Goal: Check status: Check status

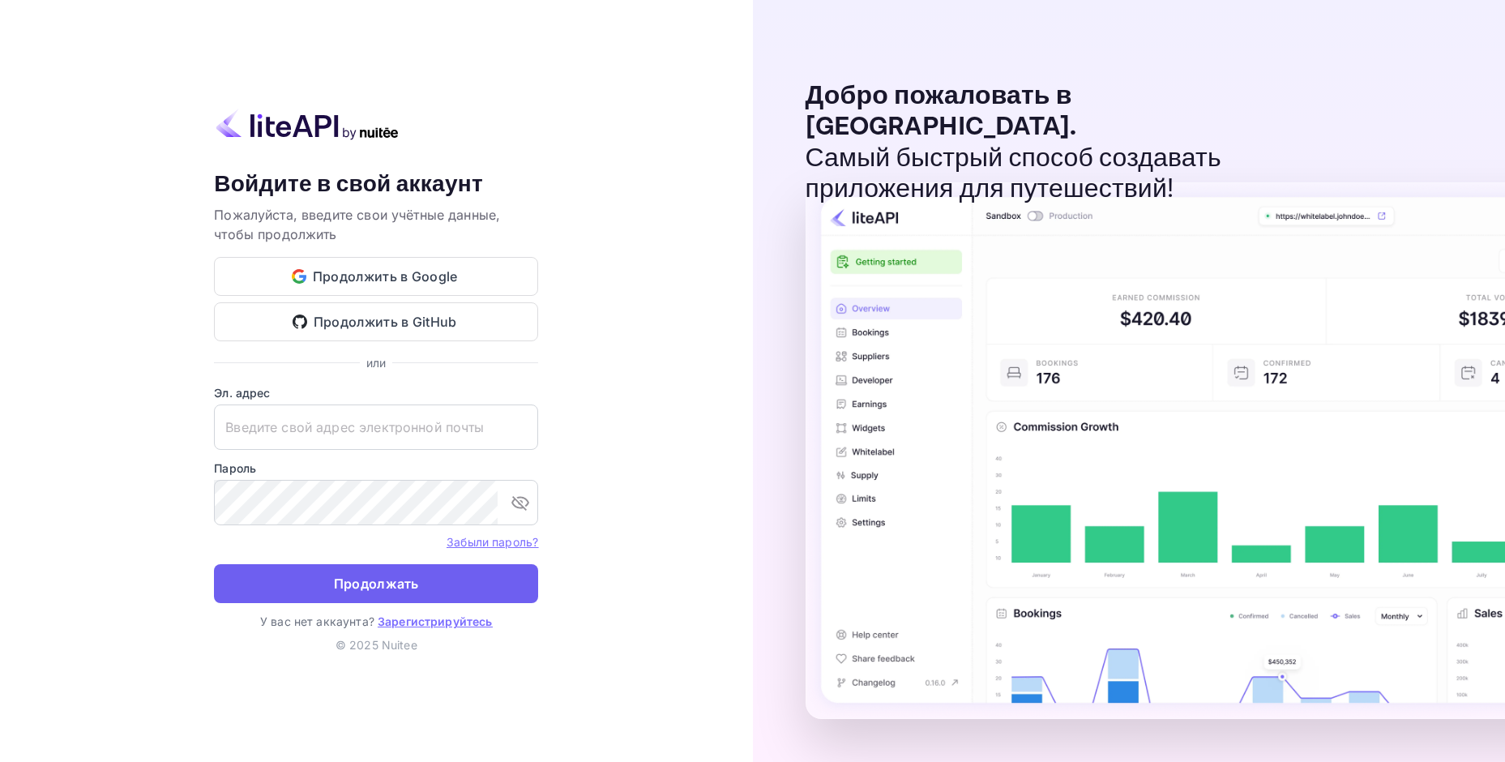
type input "[EMAIL_ADDRESS][DOMAIN_NAME]"
click at [460, 583] on button "Продолжать" at bounding box center [376, 583] width 324 height 39
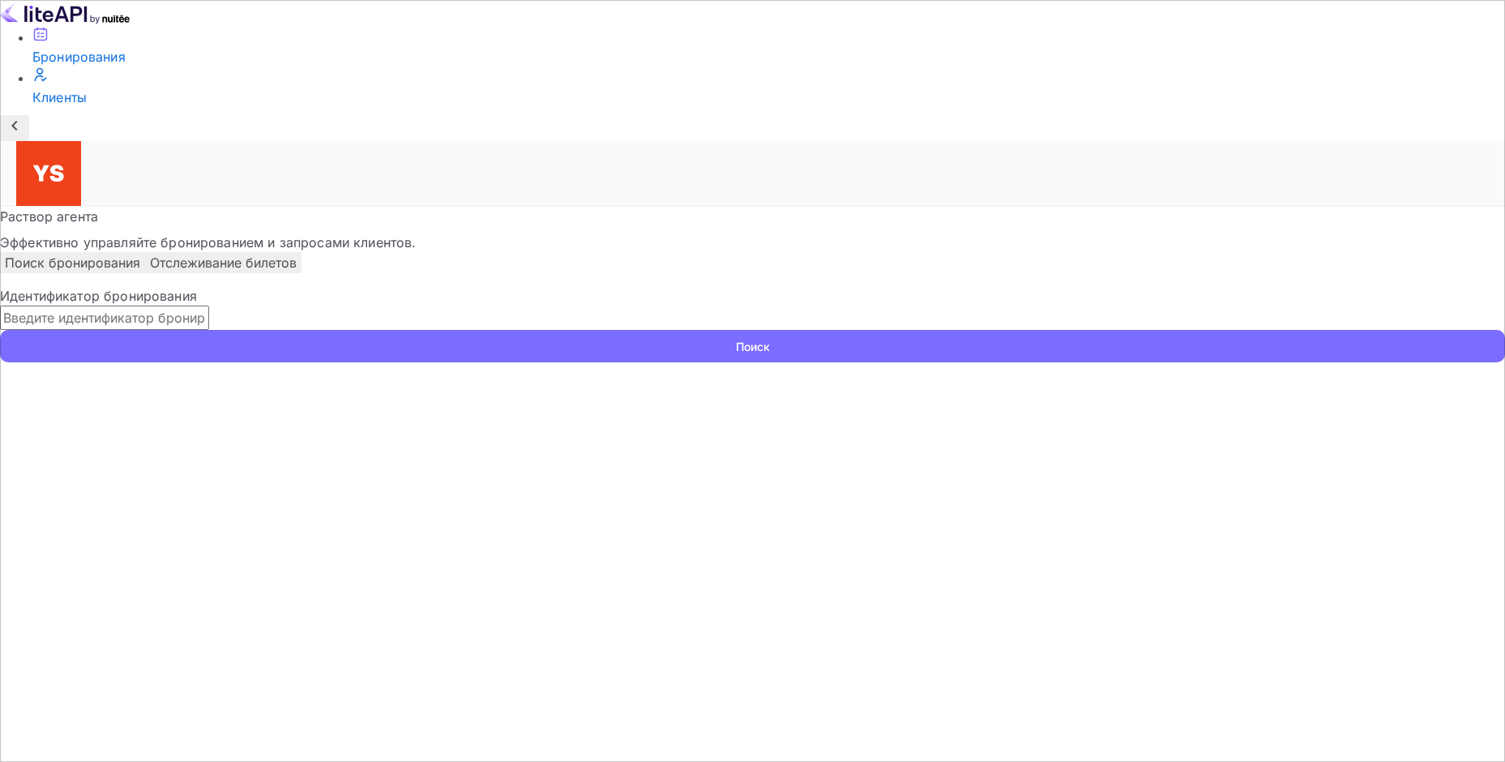
paste input "9941261"
type input "9941261"
click at [770, 338] on ya-tr-span "Поиск" at bounding box center [753, 346] width 34 height 17
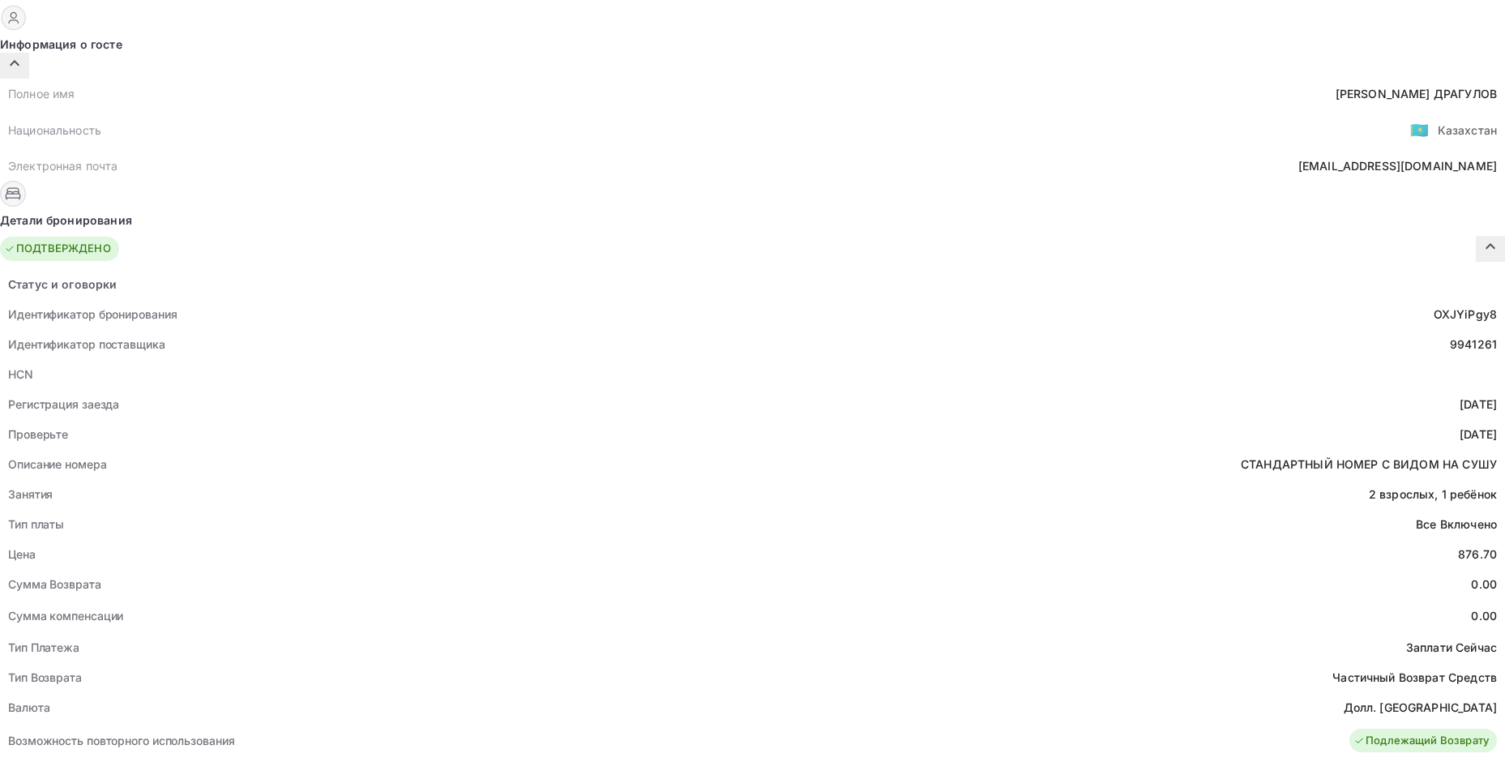
scroll to position [486, 0]
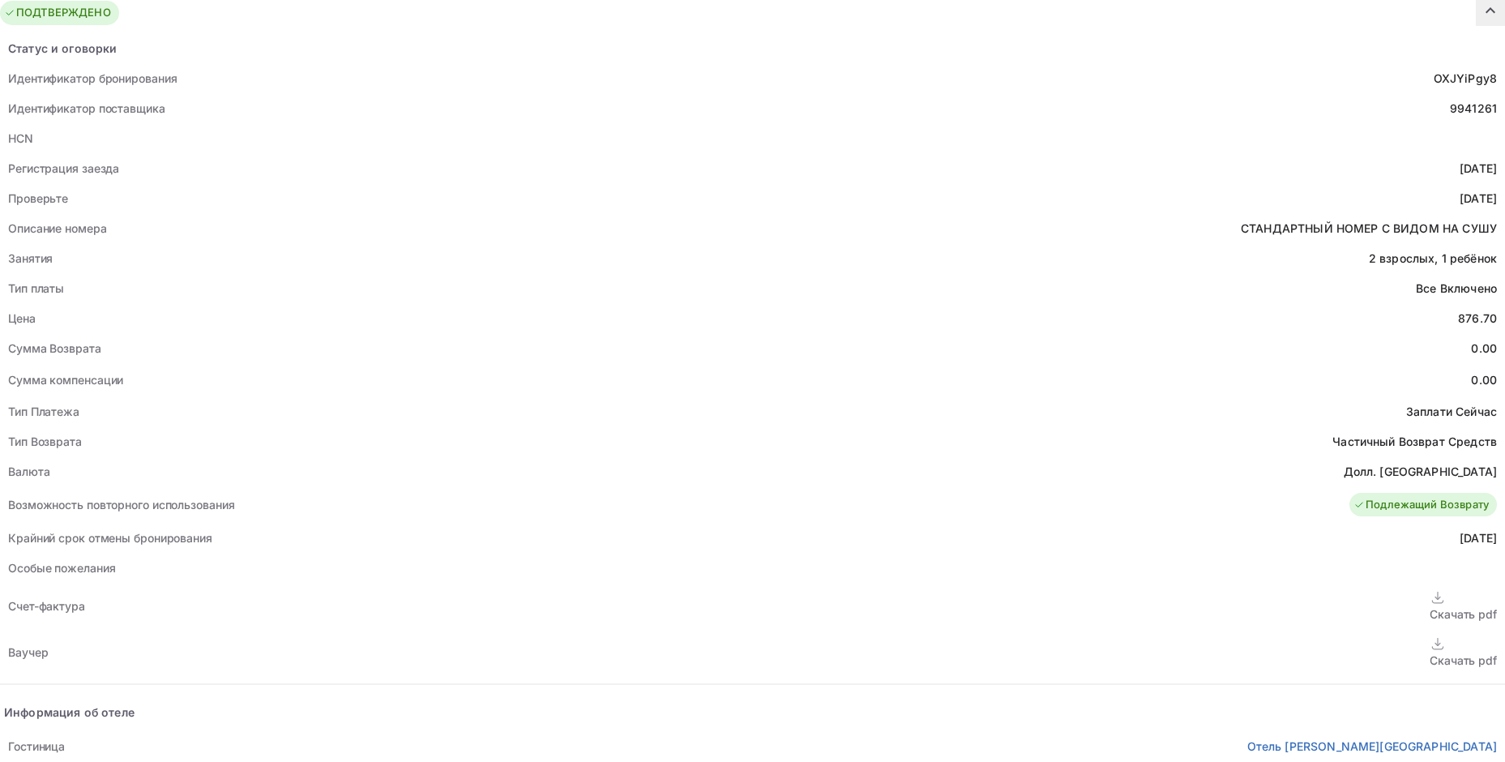
click at [1430, 653] on ya-tr-span "Скачать pdf" at bounding box center [1463, 660] width 67 height 14
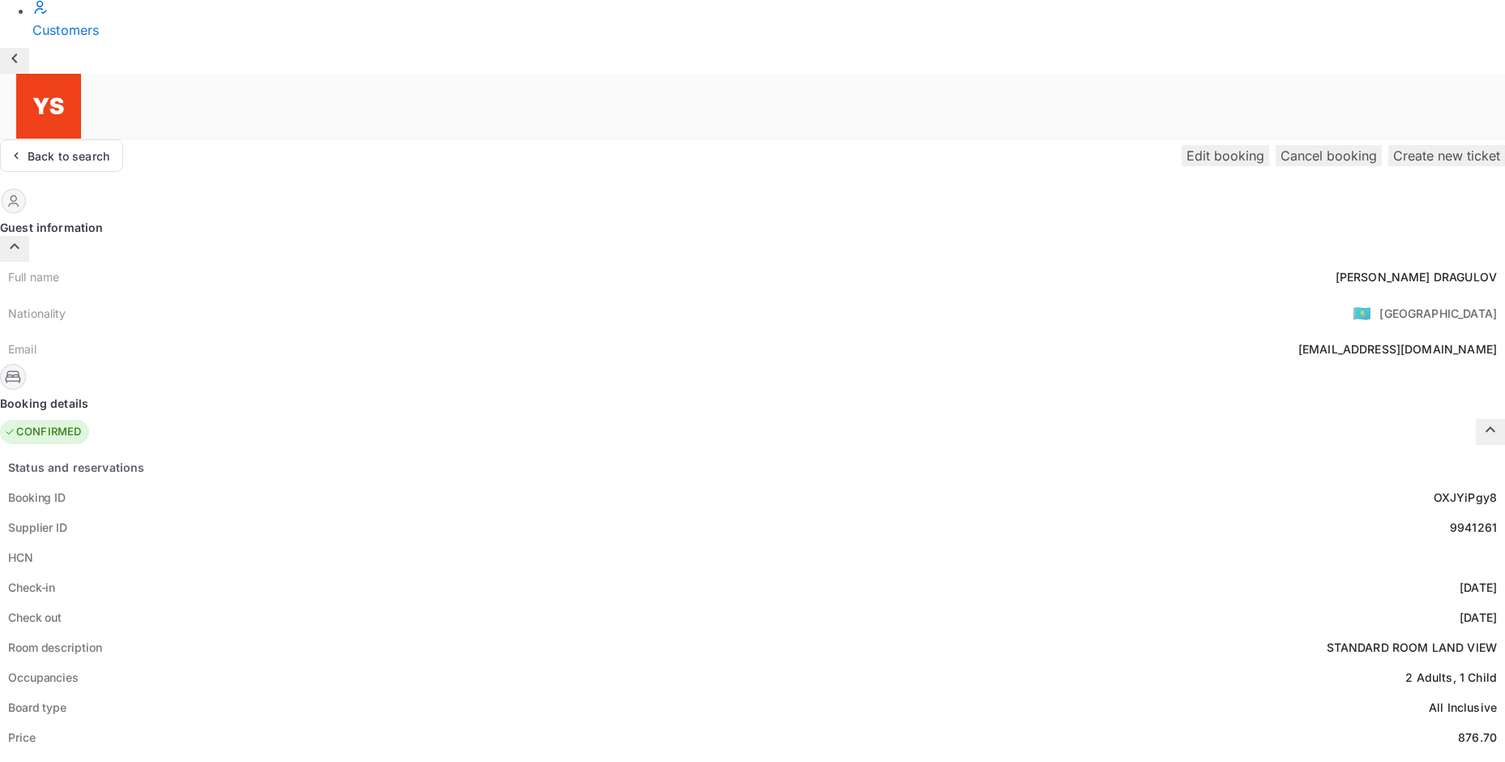
scroll to position [0, 0]
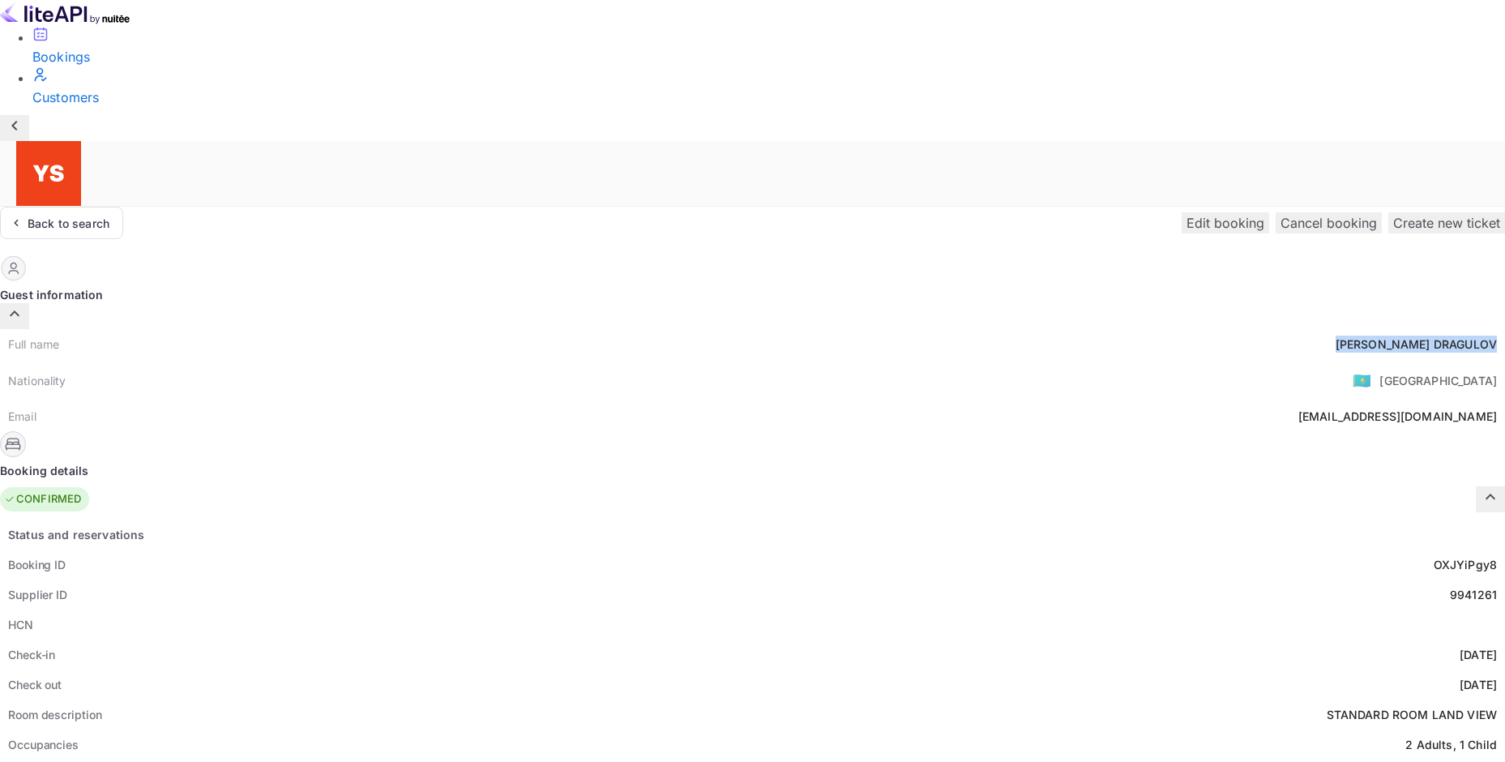
drag, startPoint x: 703, startPoint y: 193, endPoint x: 837, endPoint y: 197, distance: 134.6
click at [837, 329] on div "Full name [PERSON_NAME]" at bounding box center [752, 344] width 1505 height 30
copy div "[PERSON_NAME]"
drag, startPoint x: 790, startPoint y: 634, endPoint x: 843, endPoint y: 639, distance: 52.9
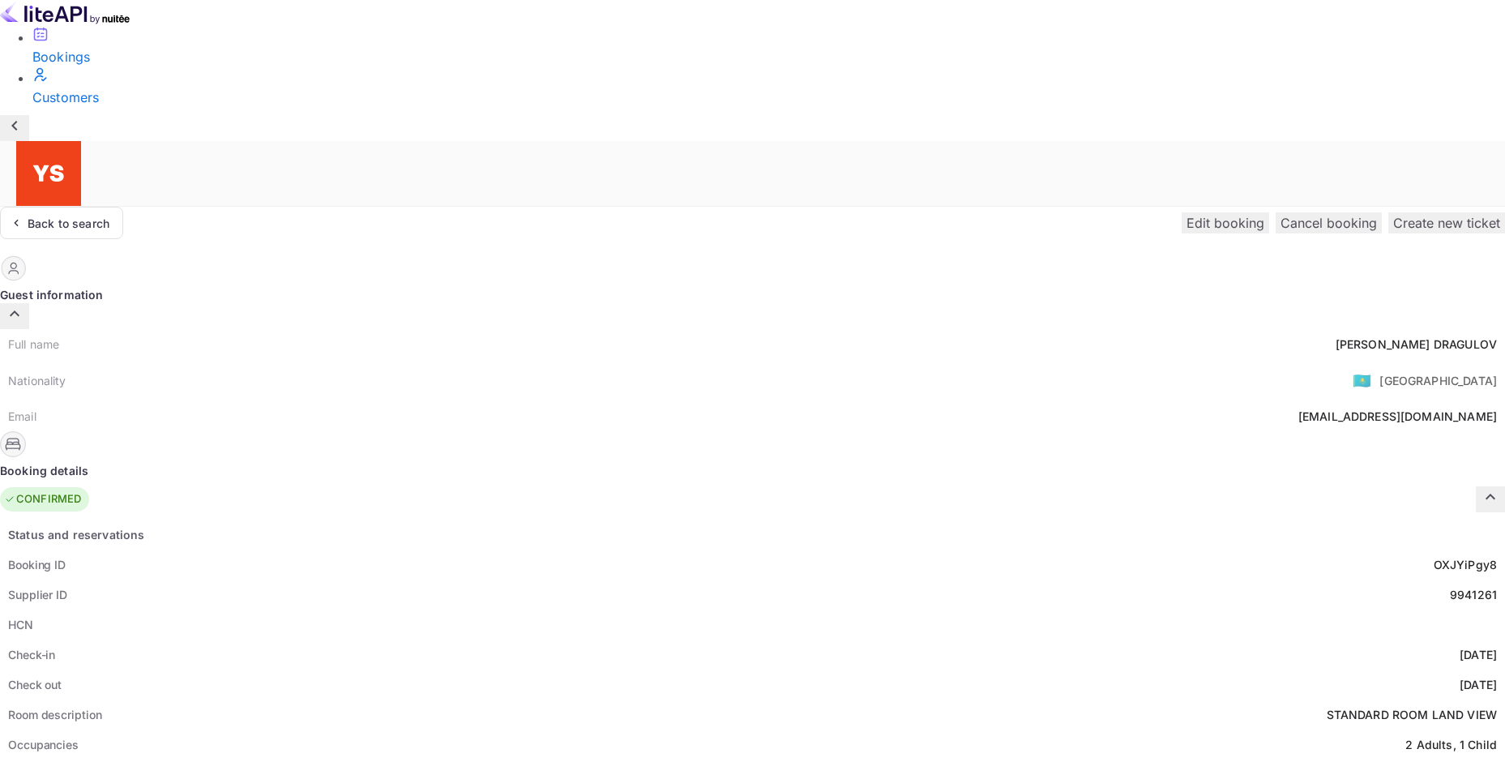
copy div "876.70"
click at [123, 207] on div "Back to search" at bounding box center [61, 223] width 123 height 32
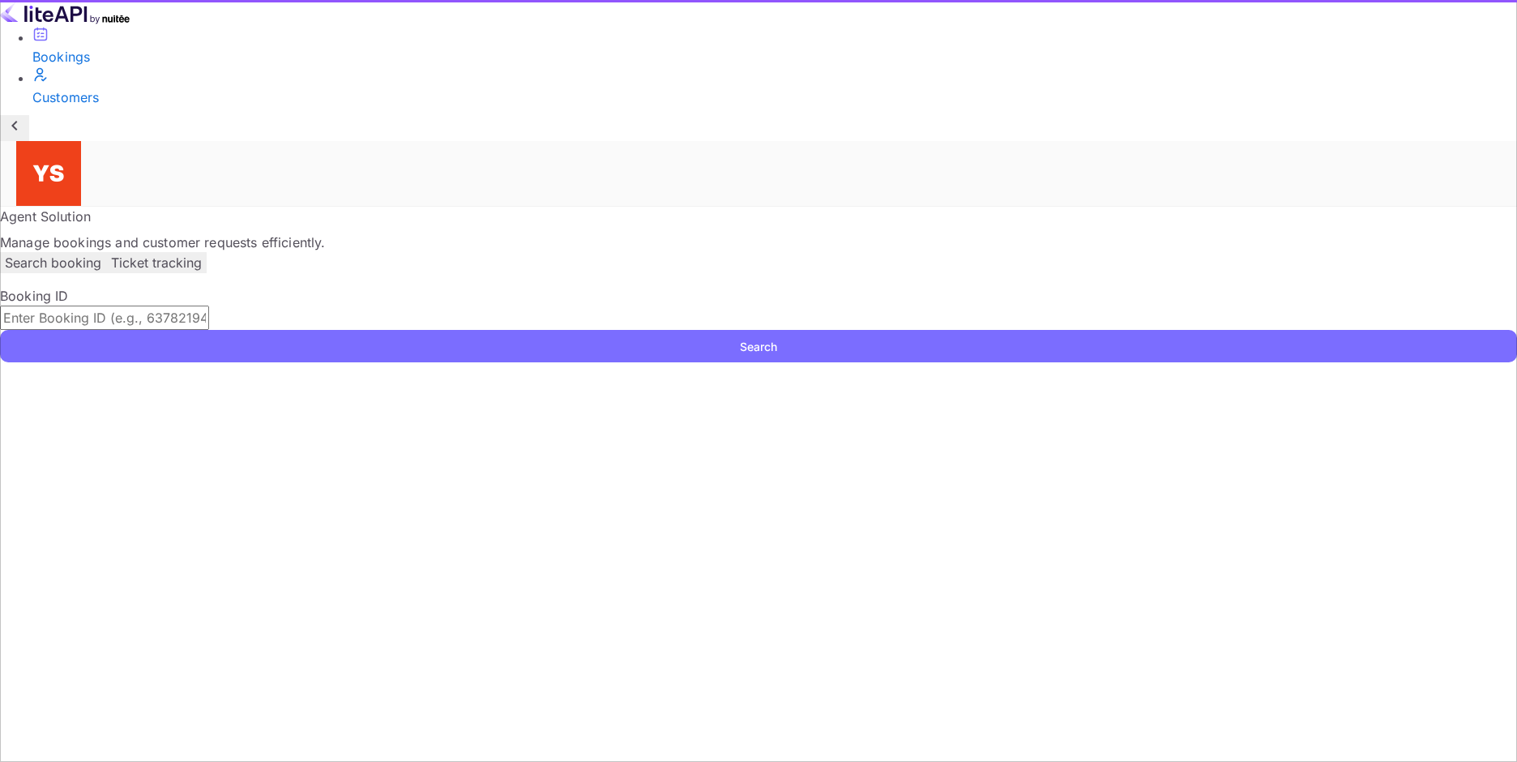
click at [209, 306] on input "text" at bounding box center [104, 318] width 209 height 24
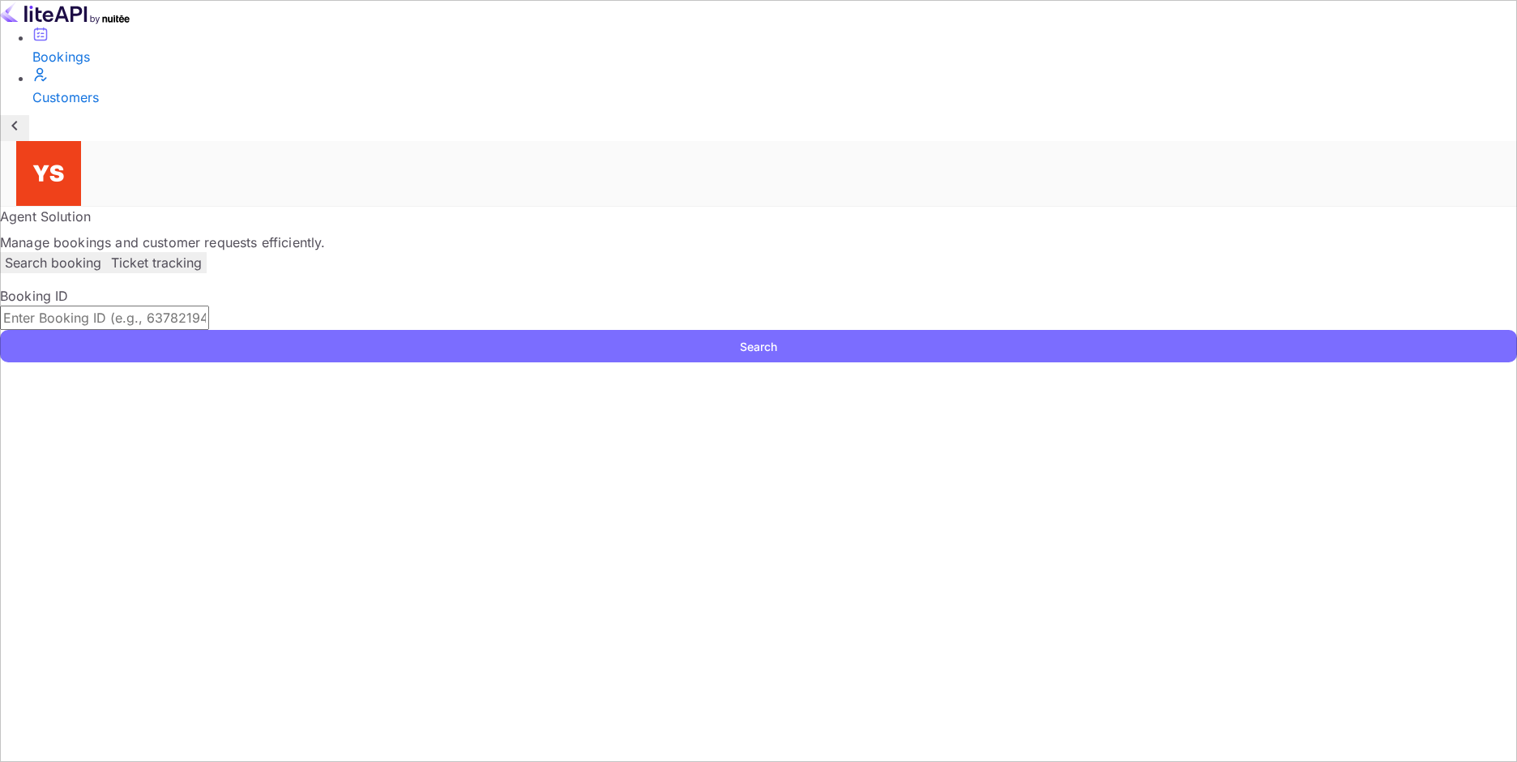
paste input "9934625"
type input "9934625"
click at [0, 330] on button "Search" at bounding box center [758, 346] width 1517 height 32
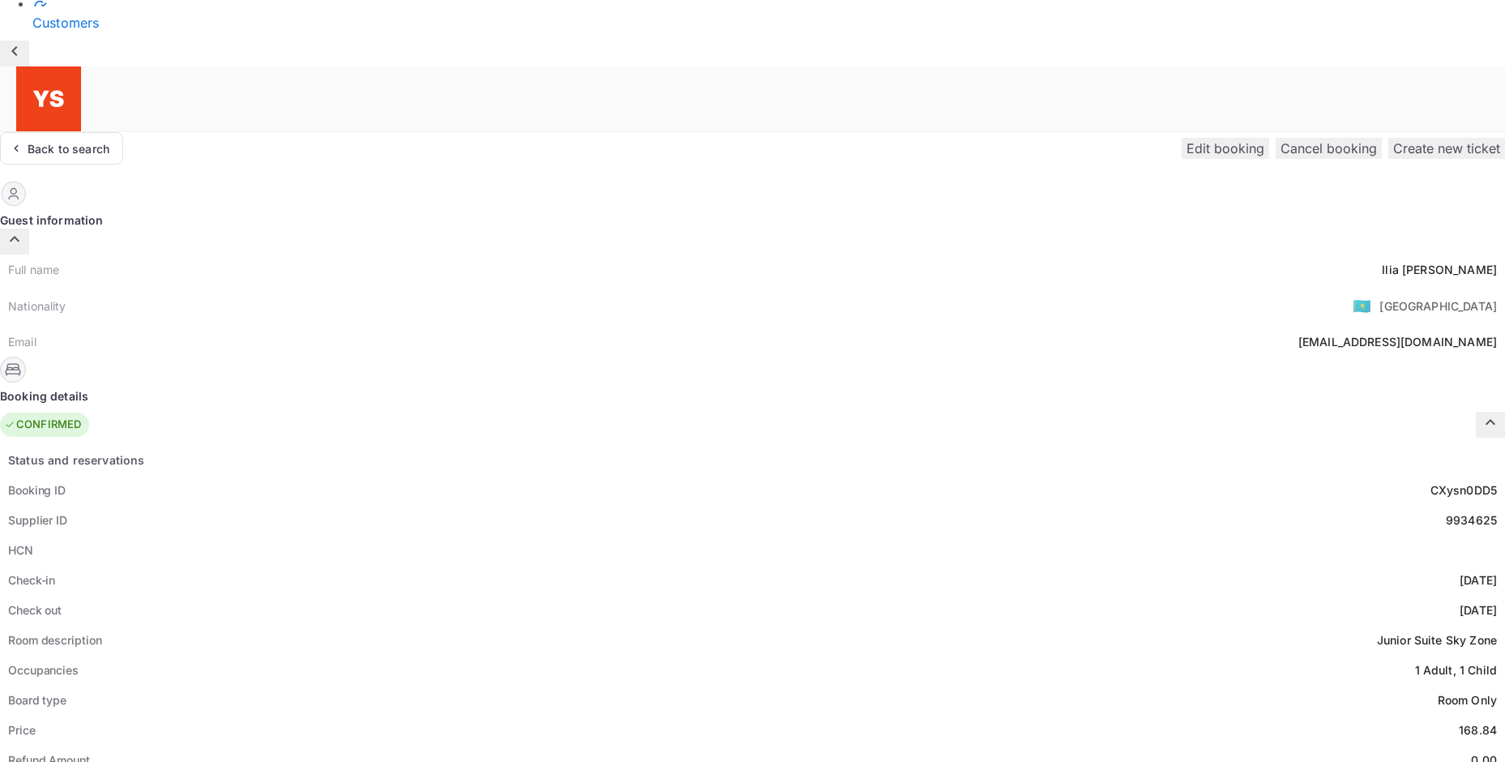
scroll to position [81, 0]
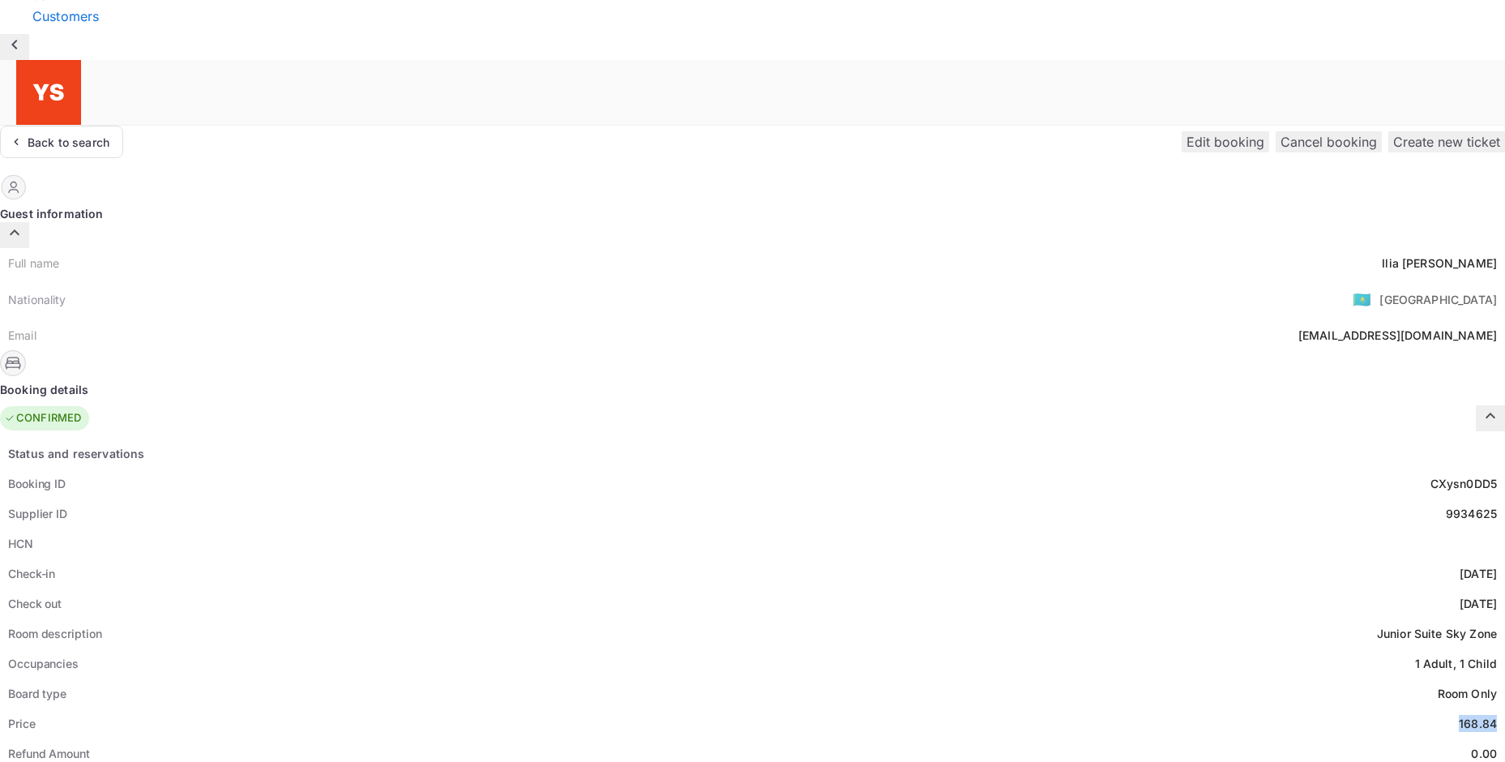
drag, startPoint x: 798, startPoint y: 556, endPoint x: 841, endPoint y: 560, distance: 43.2
click at [841, 708] on div "Price 168.84" at bounding box center [752, 723] width 1505 height 30
copy div "168.84"
drag, startPoint x: 752, startPoint y: 111, endPoint x: 844, endPoint y: 111, distance: 91.6
click at [844, 248] on div "Full name [PERSON_NAME] Nationality 🇰🇿 [DEMOGRAPHIC_DATA] Email [EMAIL_ADDRESS]…" at bounding box center [752, 299] width 1505 height 102
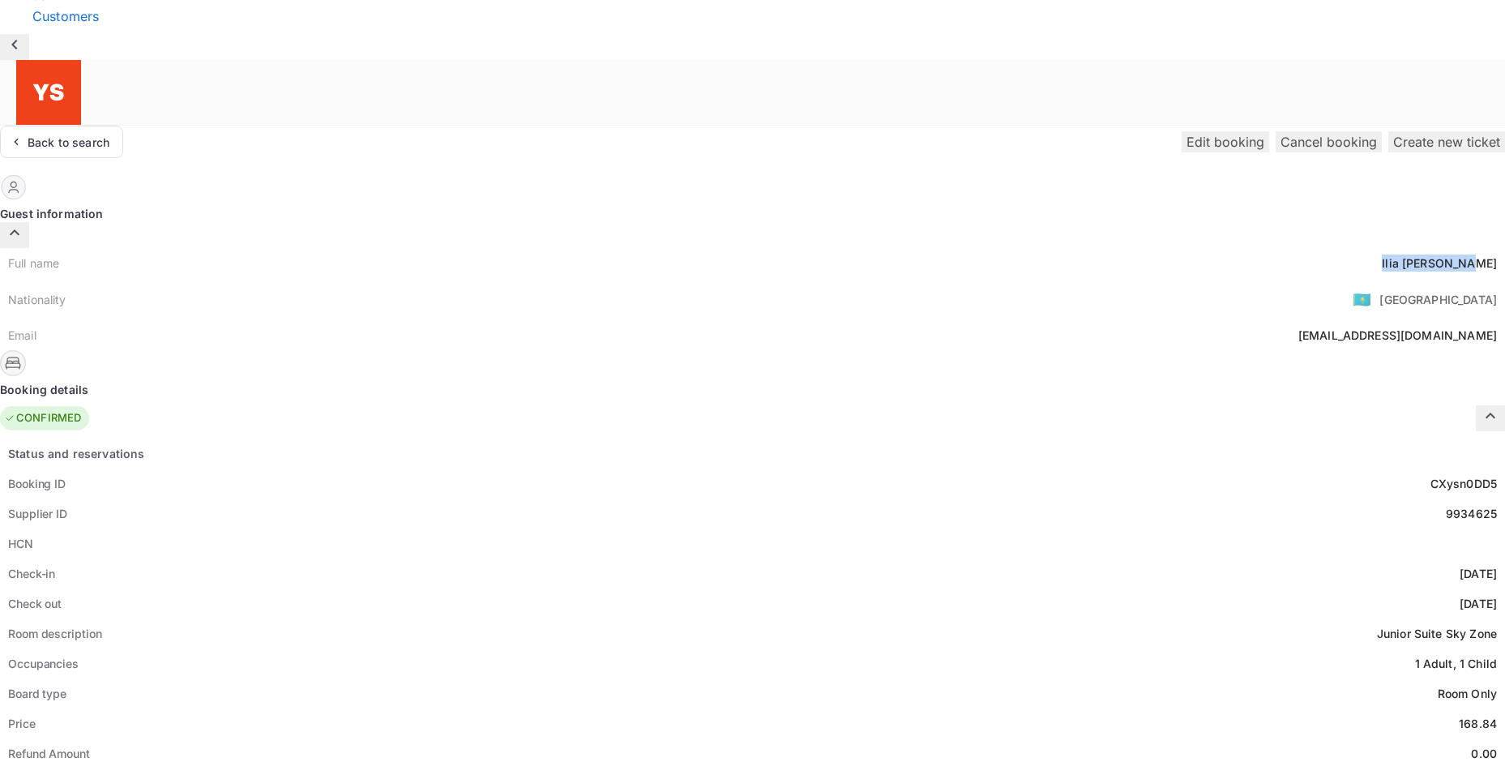
copy div "[PERSON_NAME]"
